Goal: Task Accomplishment & Management: Complete application form

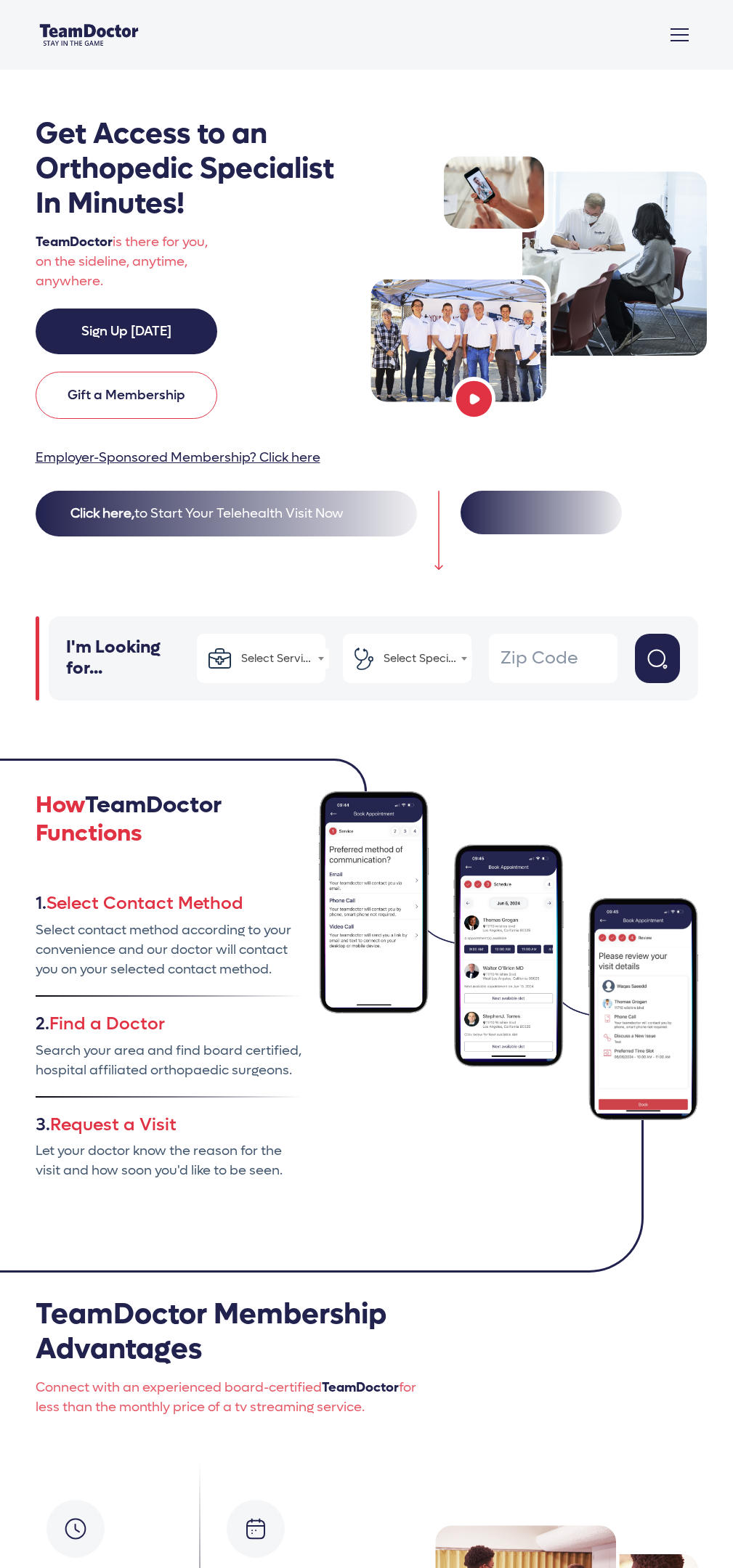
click at [222, 513] on button "Click here, to Start Your Telehealth Visit Now" at bounding box center [226, 513] width 382 height 46
